Goal: Communication & Community: Answer question/provide support

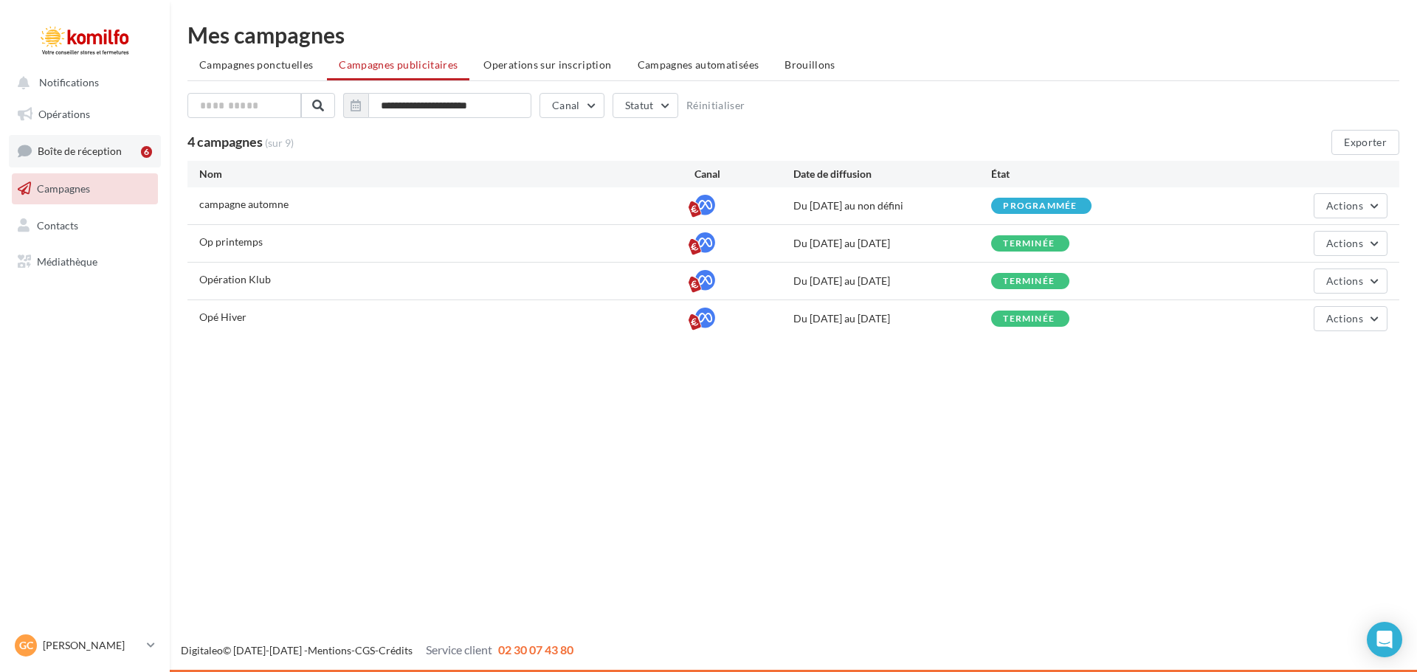
click at [75, 150] on span "Boîte de réception" at bounding box center [80, 151] width 84 height 13
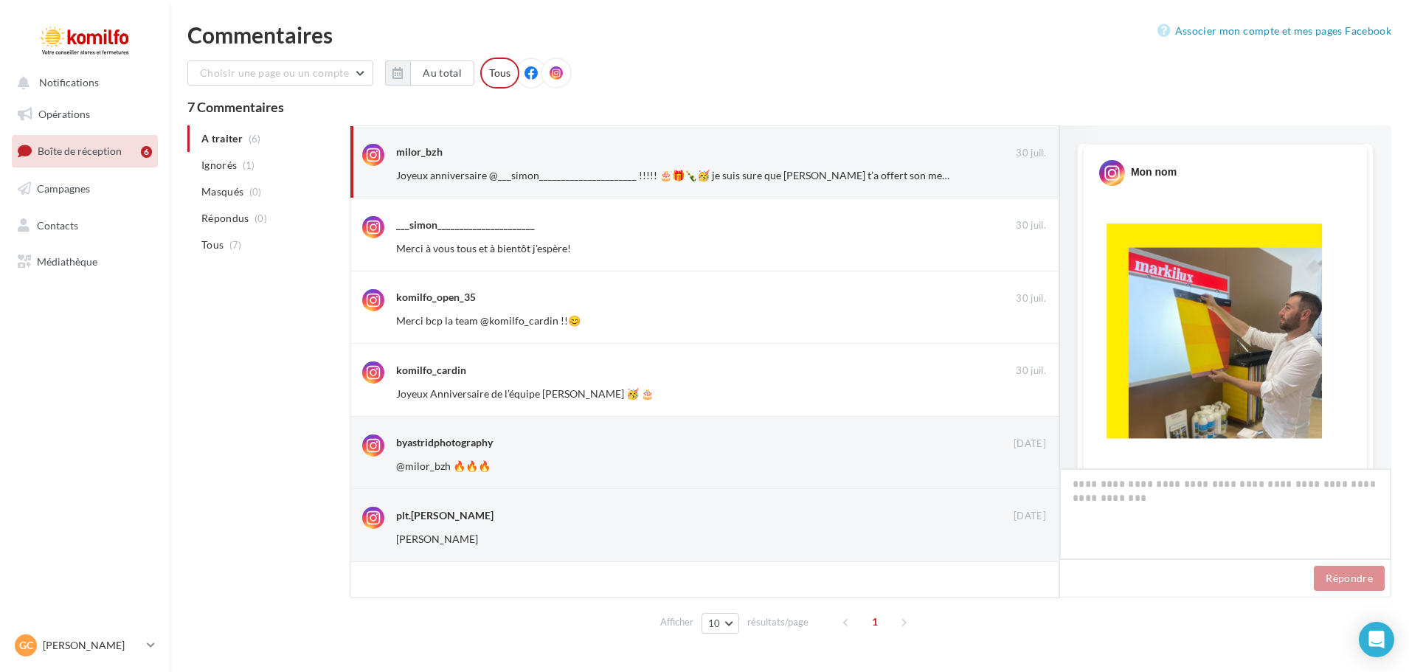
scroll to position [930, 0]
